Goal: Navigation & Orientation: Find specific page/section

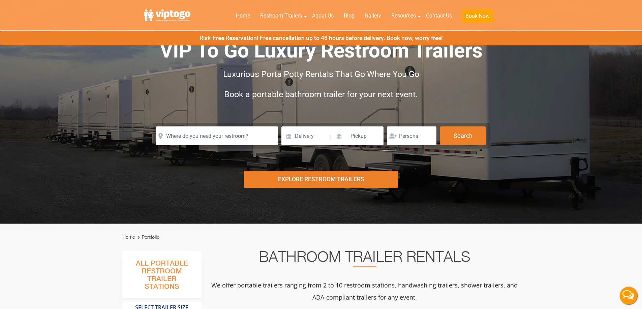
scroll to position [34, 0]
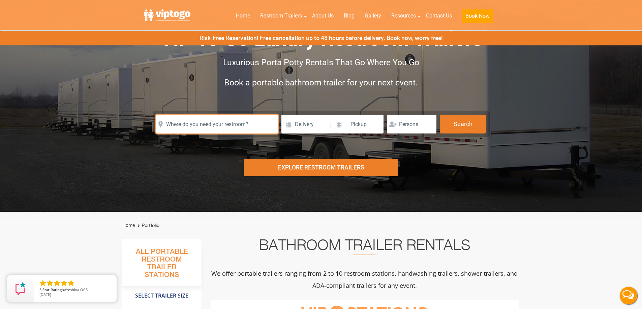
click at [216, 129] on input "text" at bounding box center [217, 124] width 122 height 19
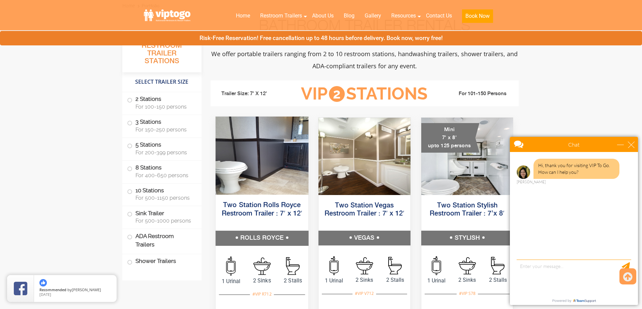
scroll to position [269, 0]
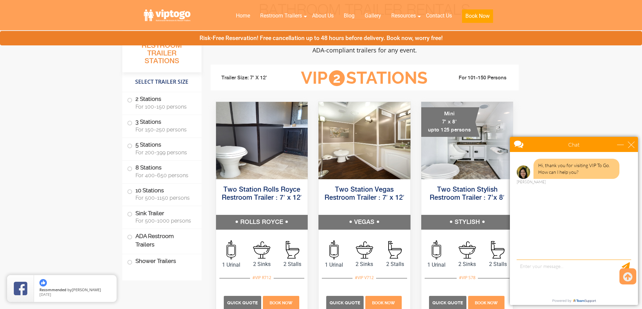
click at [631, 143] on div "close" at bounding box center [630, 144] width 7 height 7
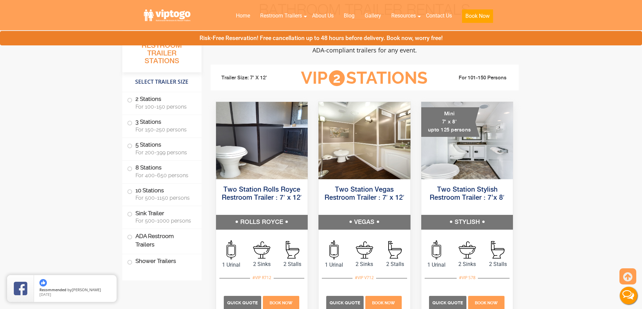
scroll to position [0, 0]
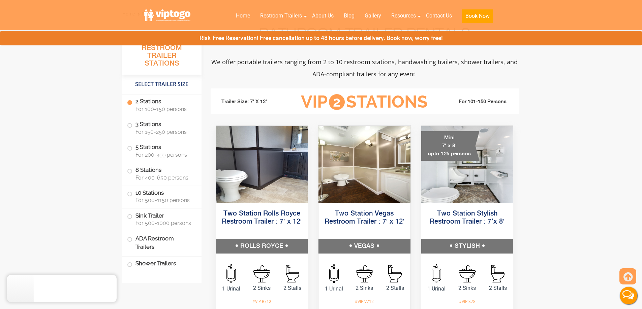
scroll to position [269, 0]
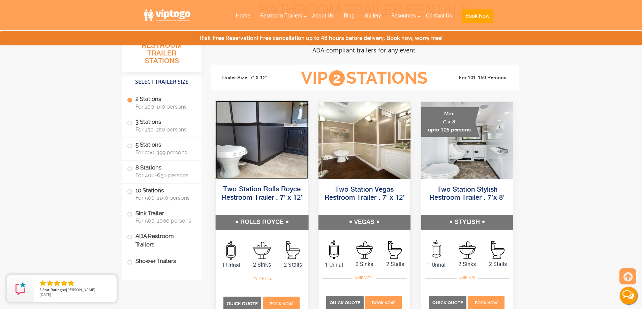
click at [251, 148] on img at bounding box center [261, 140] width 93 height 78
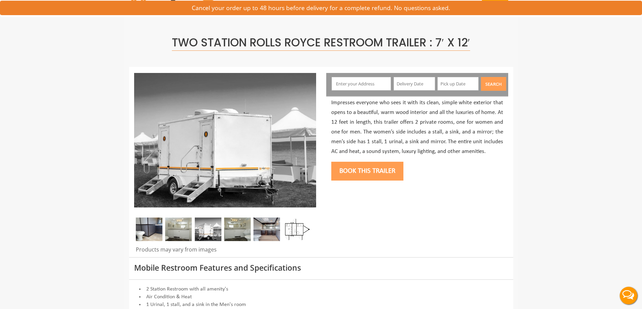
scroll to position [34, 0]
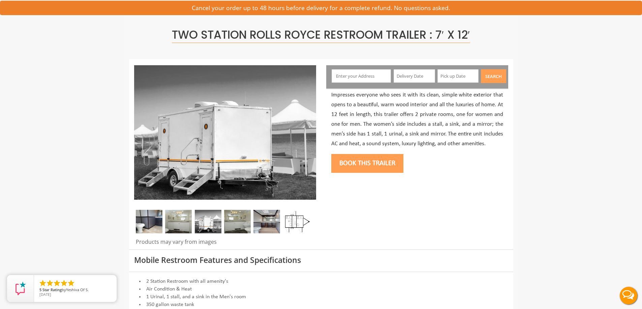
click at [292, 222] on img at bounding box center [296, 222] width 27 height 24
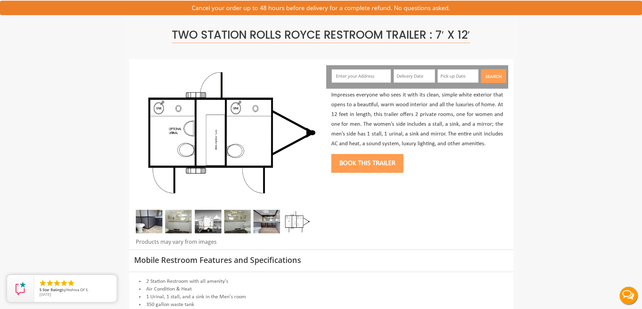
click at [266, 225] on img at bounding box center [266, 222] width 27 height 24
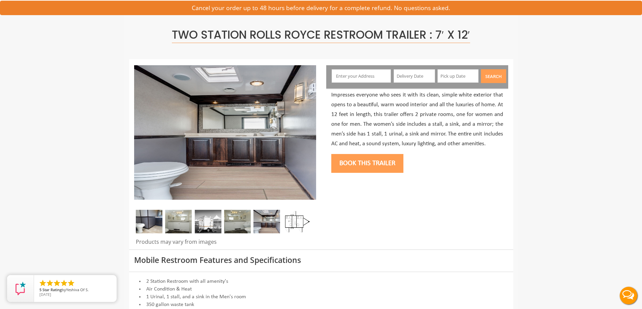
click at [236, 226] on img at bounding box center [237, 222] width 27 height 24
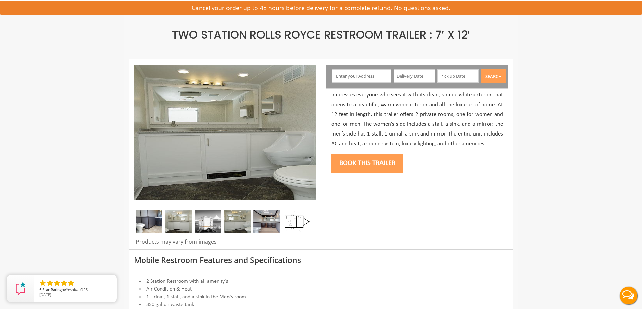
click at [209, 225] on img at bounding box center [208, 222] width 27 height 24
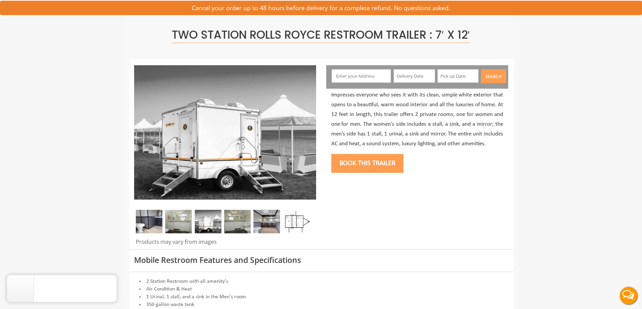
click at [175, 225] on img at bounding box center [178, 222] width 27 height 24
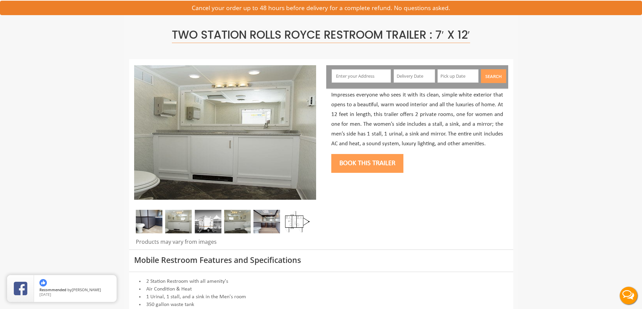
click at [147, 225] on img at bounding box center [149, 222] width 27 height 24
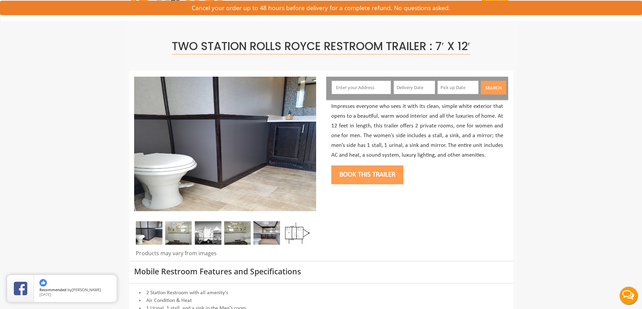
scroll to position [0, 0]
